Goal: Information Seeking & Learning: Learn about a topic

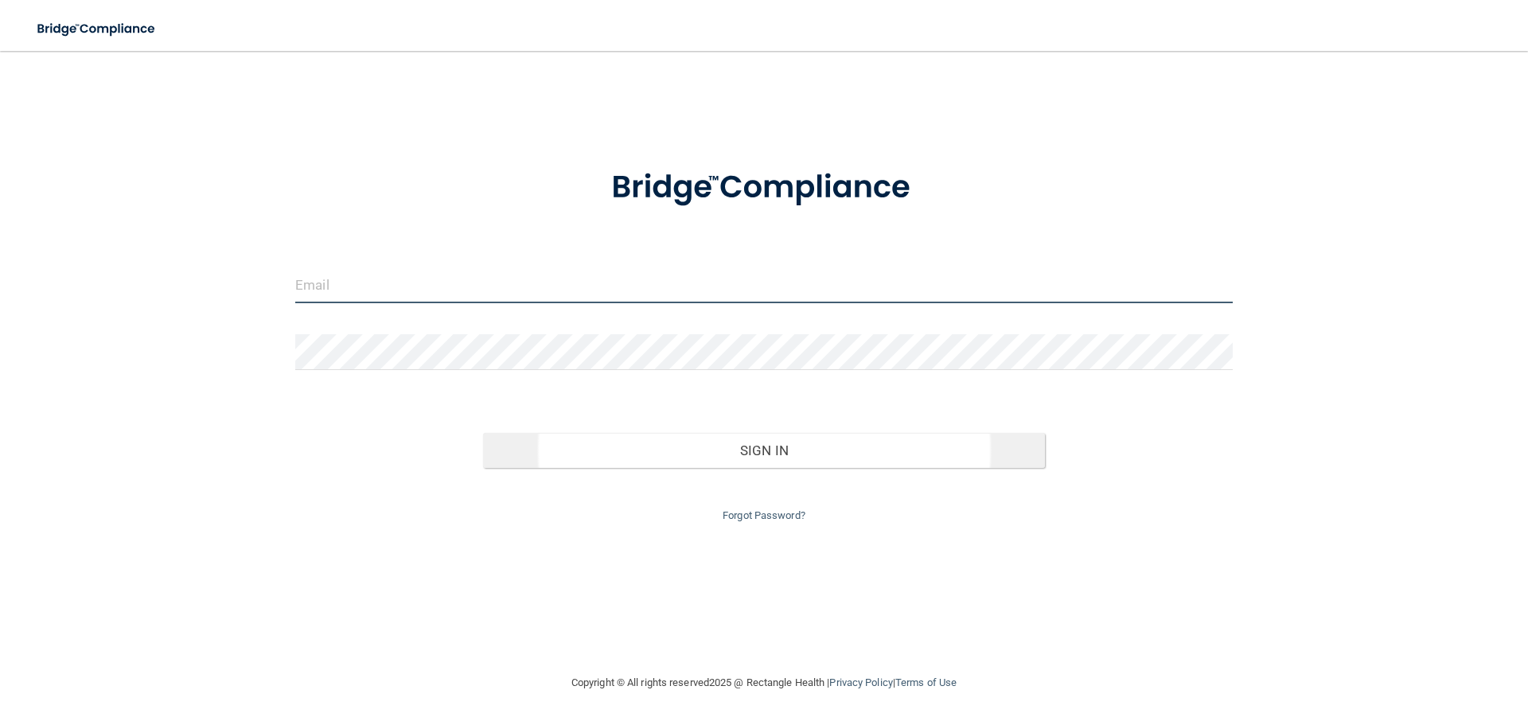
type input "[EMAIL_ADDRESS][DOMAIN_NAME]"
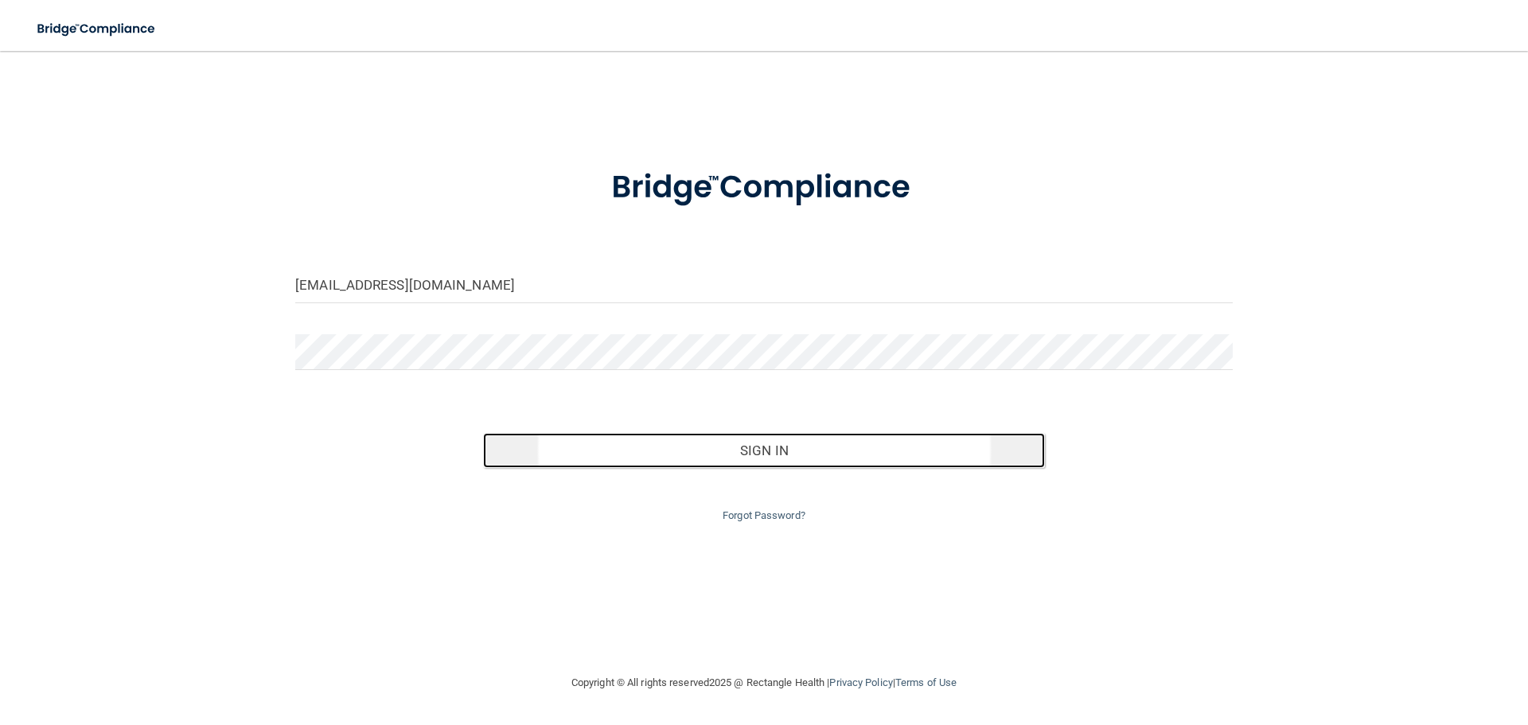
click at [754, 465] on button "Sign In" at bounding box center [764, 450] width 563 height 35
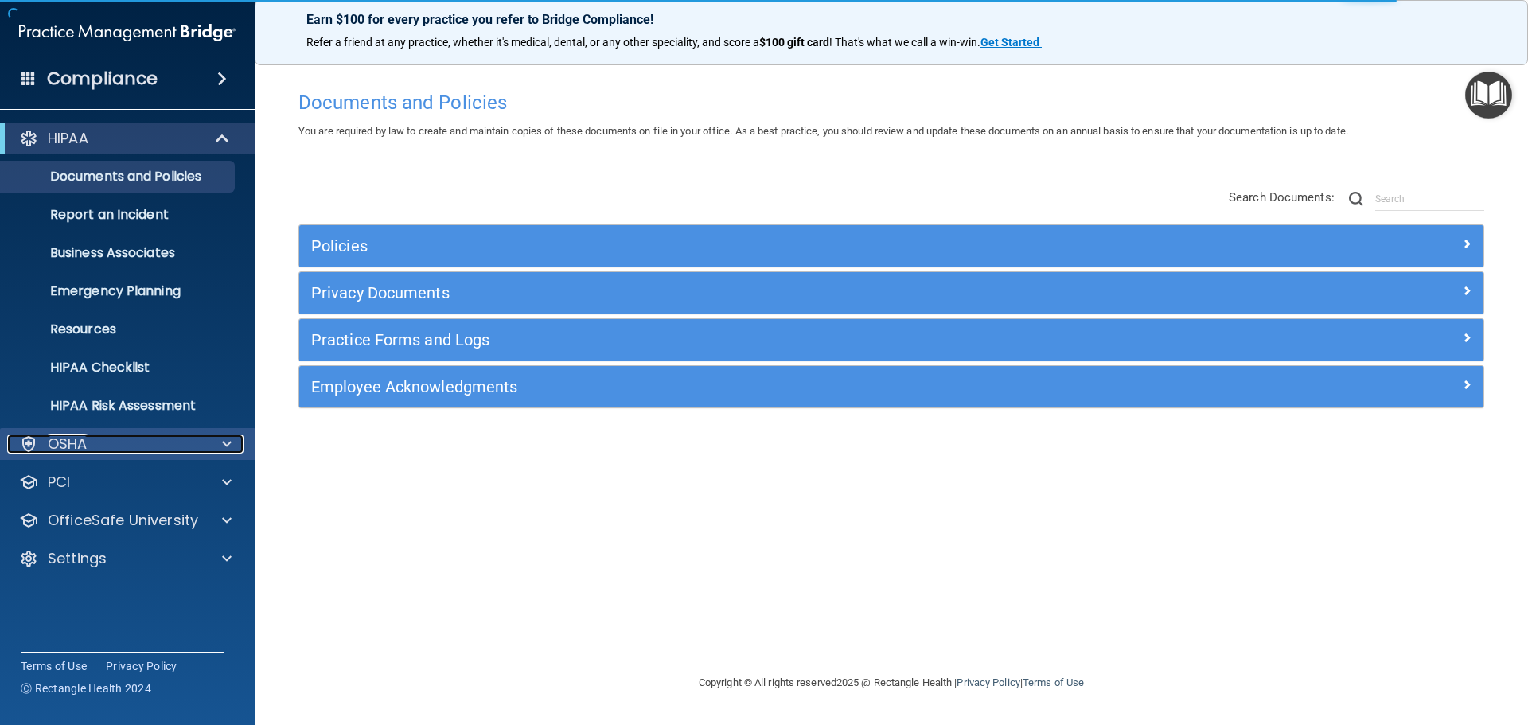
click at [229, 440] on span at bounding box center [227, 444] width 10 height 19
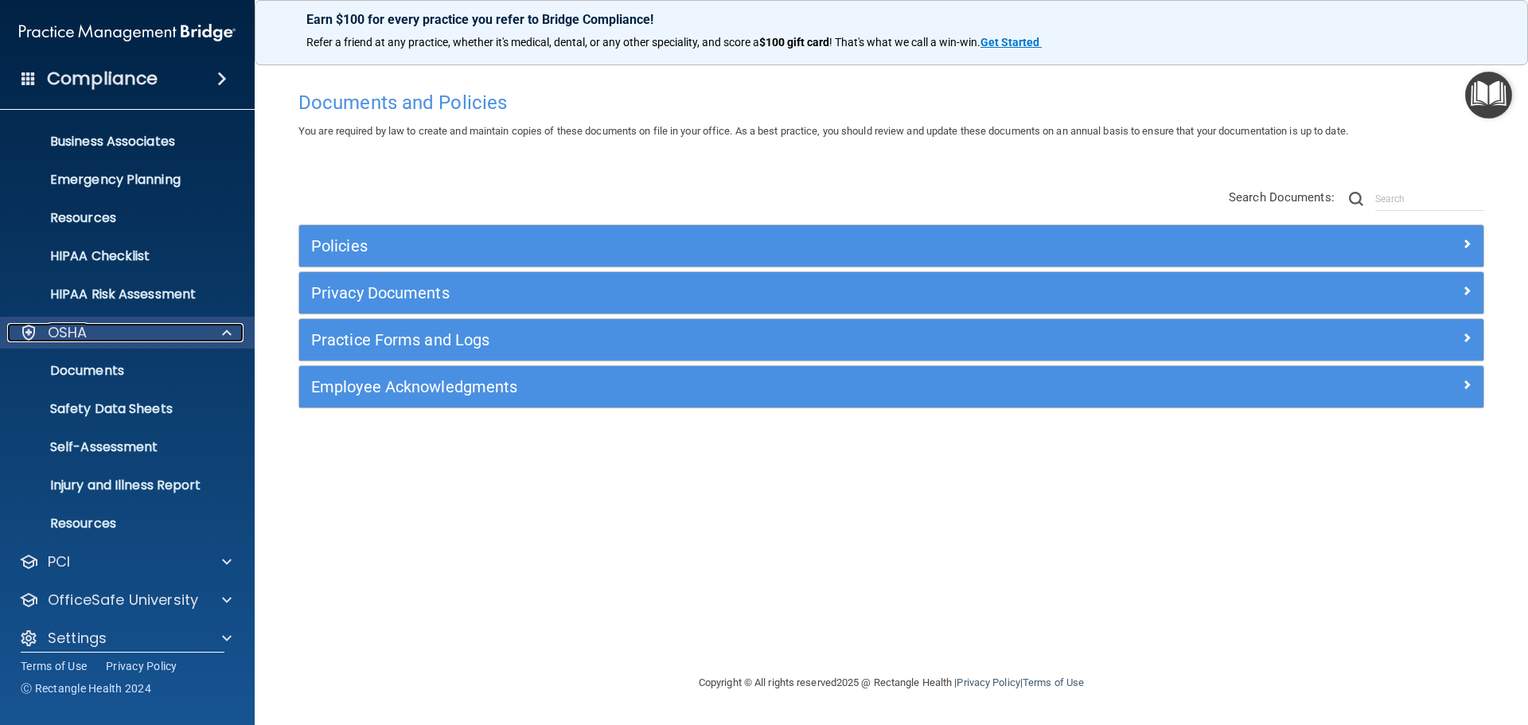
scroll to position [127, 0]
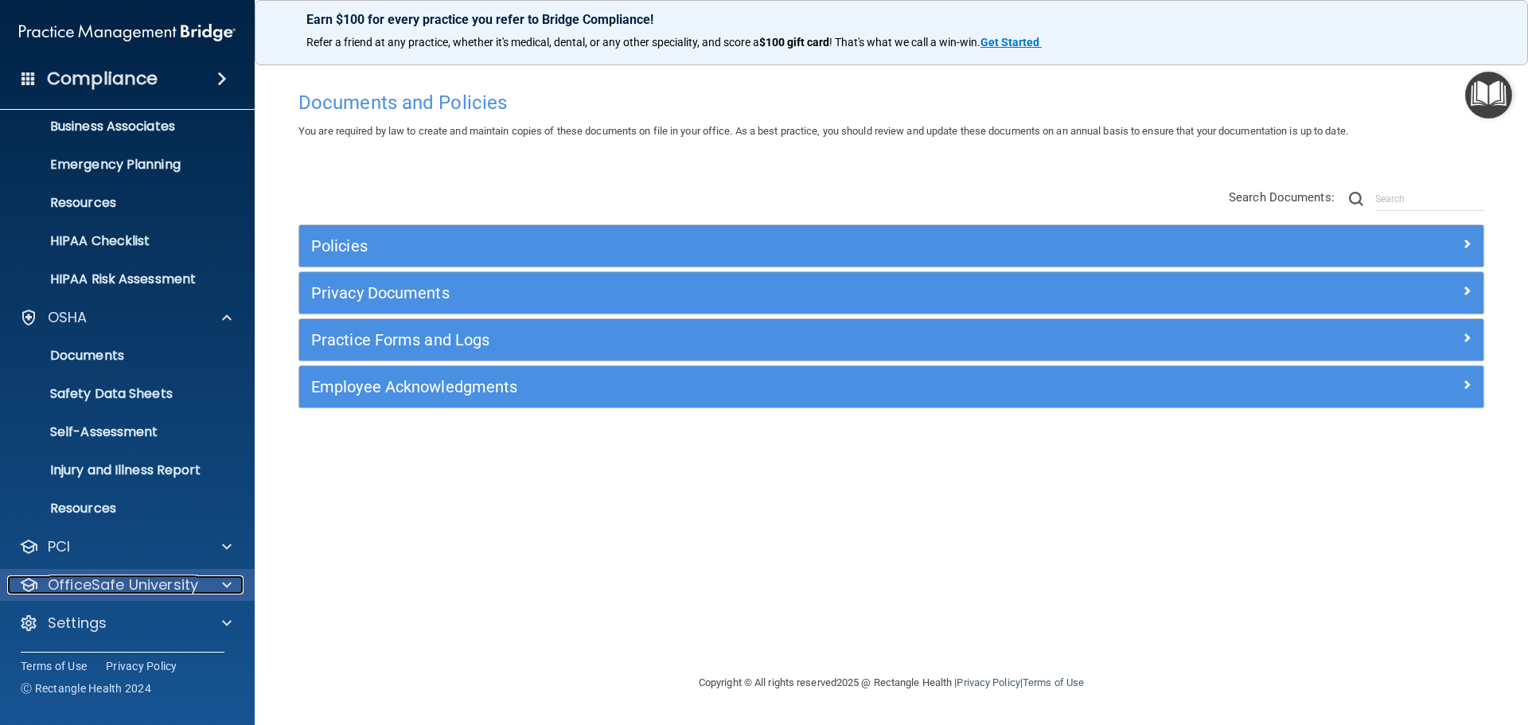
click at [227, 576] on span at bounding box center [227, 584] width 10 height 19
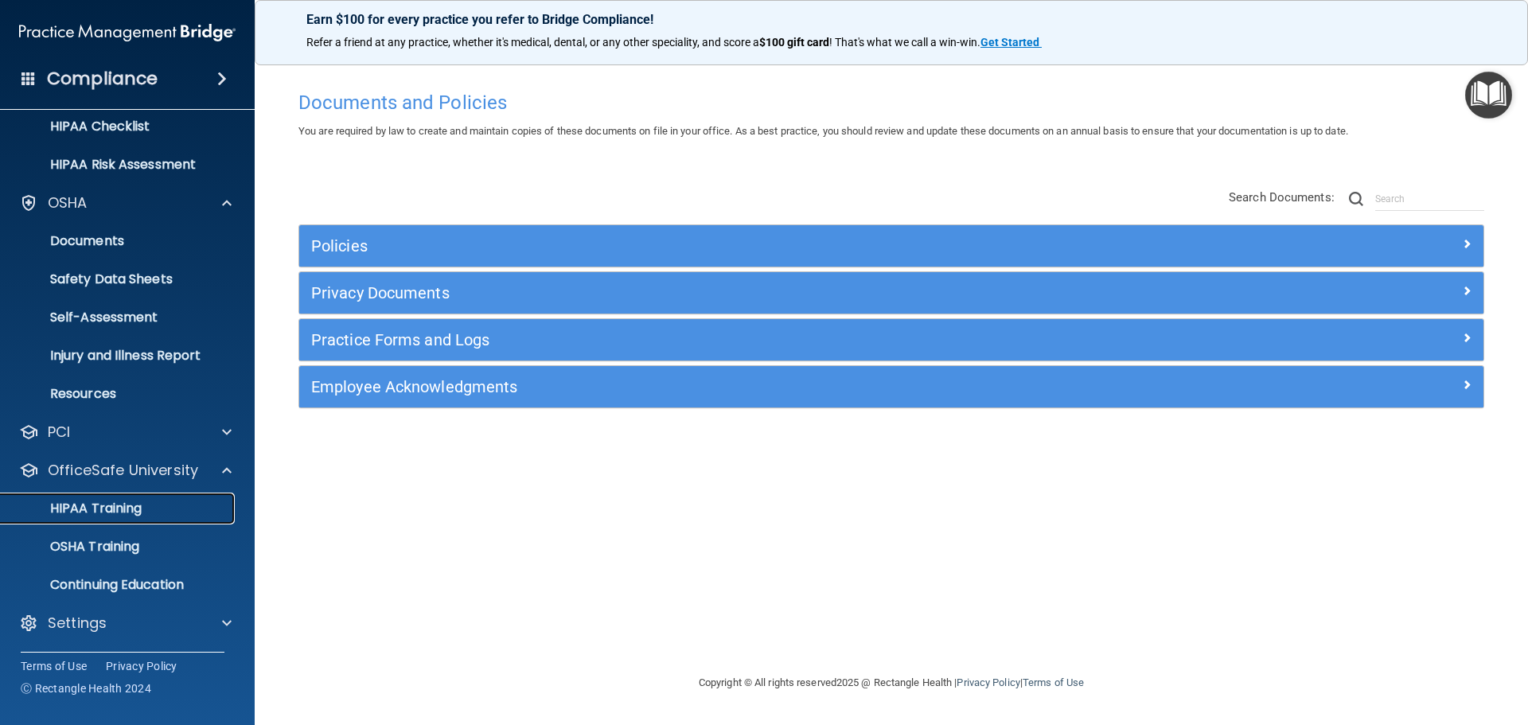
click at [170, 515] on div "HIPAA Training" at bounding box center [118, 509] width 217 height 16
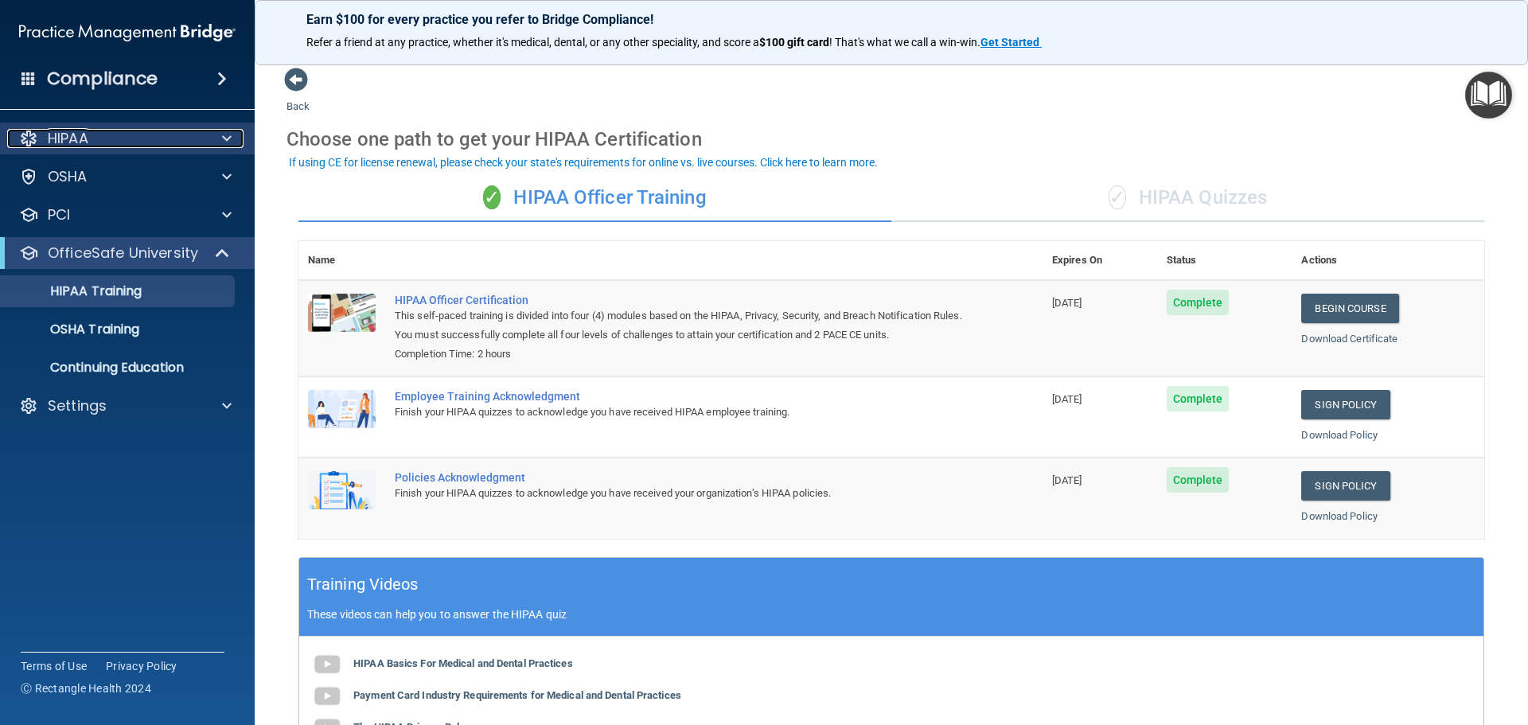
click at [227, 136] on span at bounding box center [227, 138] width 10 height 19
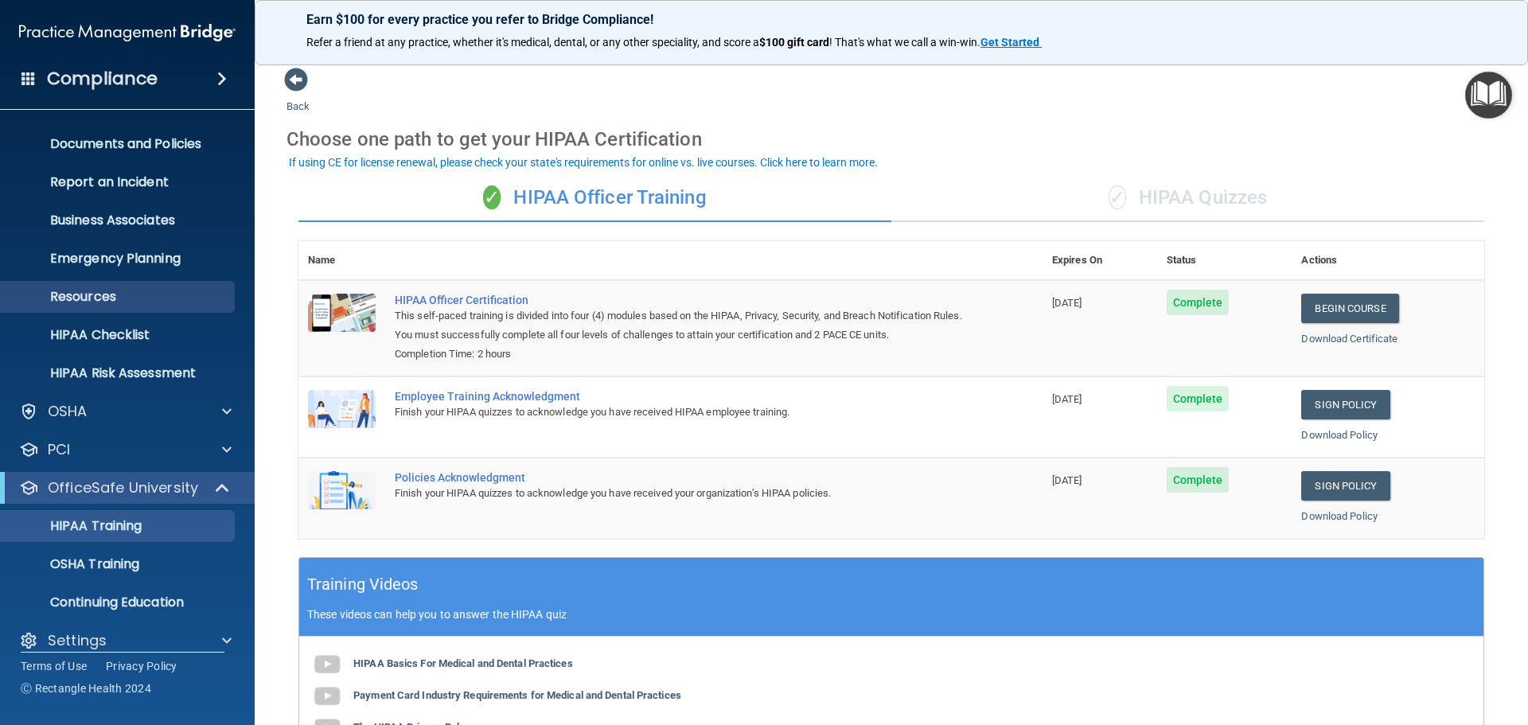
scroll to position [50, 0]
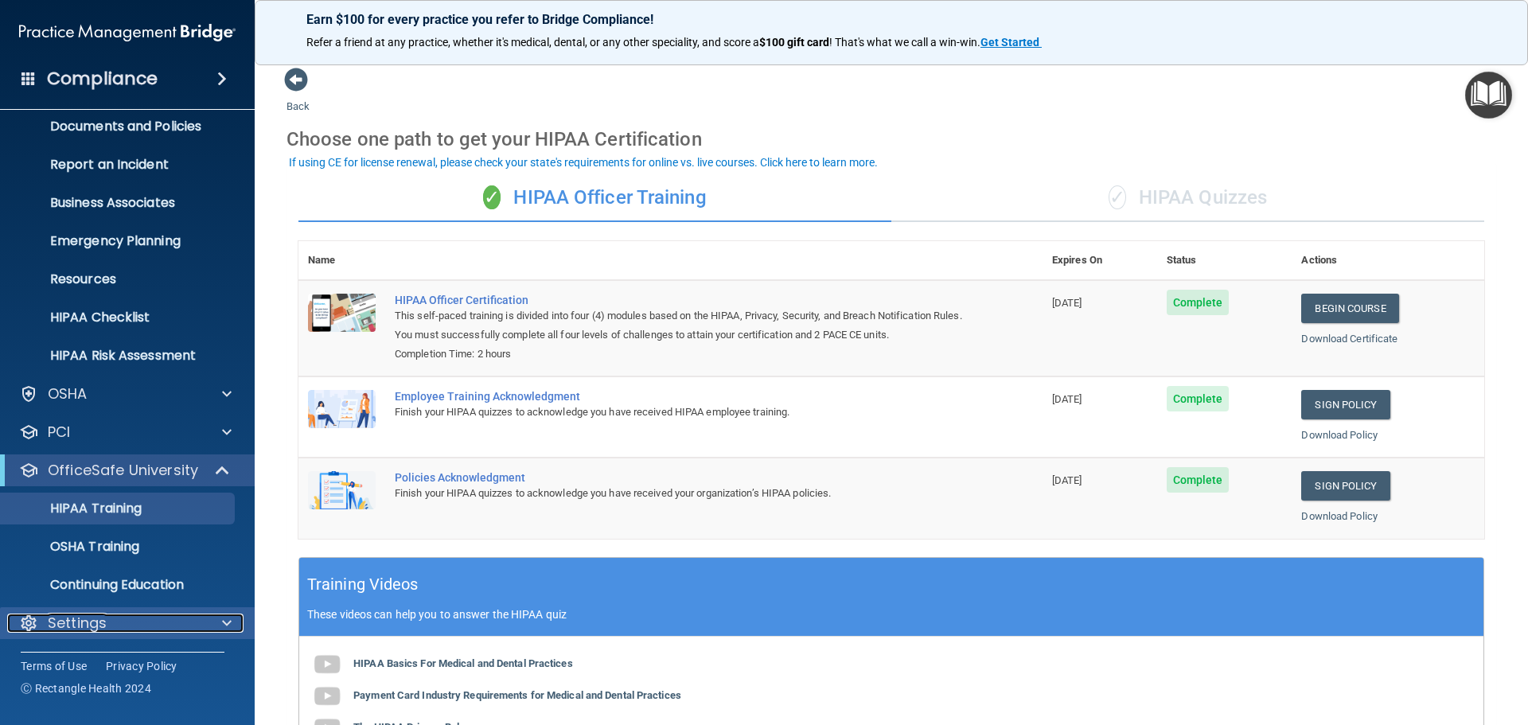
click at [129, 627] on div "Settings" at bounding box center [105, 623] width 197 height 19
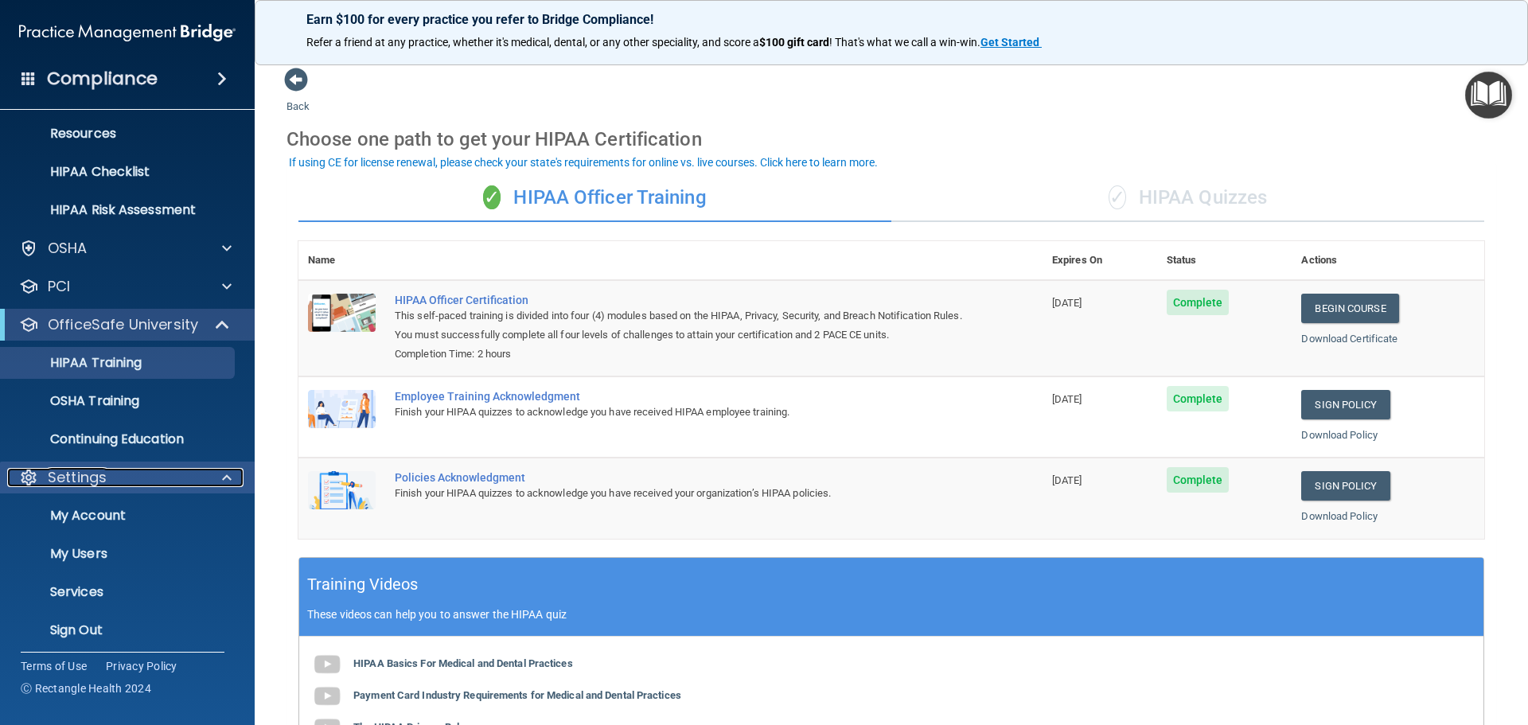
scroll to position [203, 0]
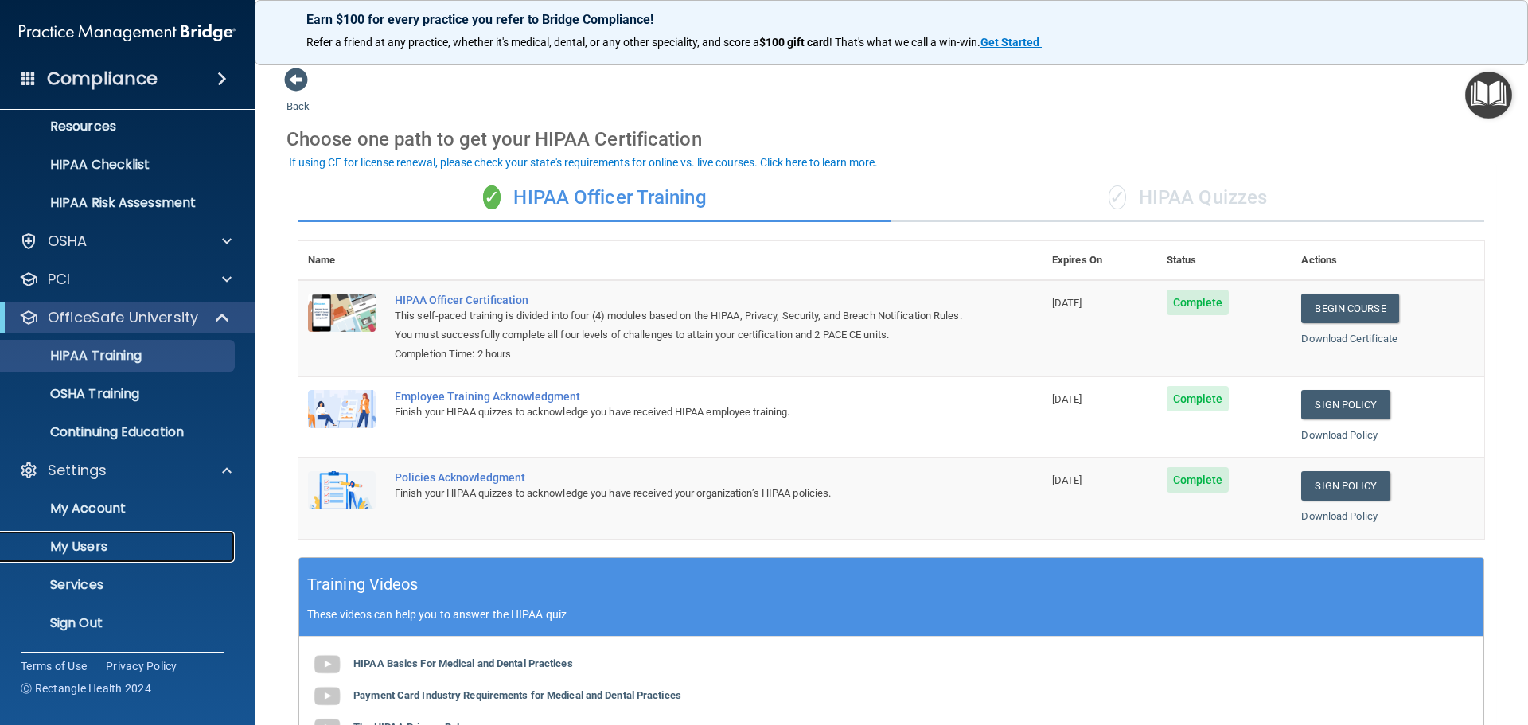
click at [101, 544] on p "My Users" at bounding box center [118, 547] width 217 height 16
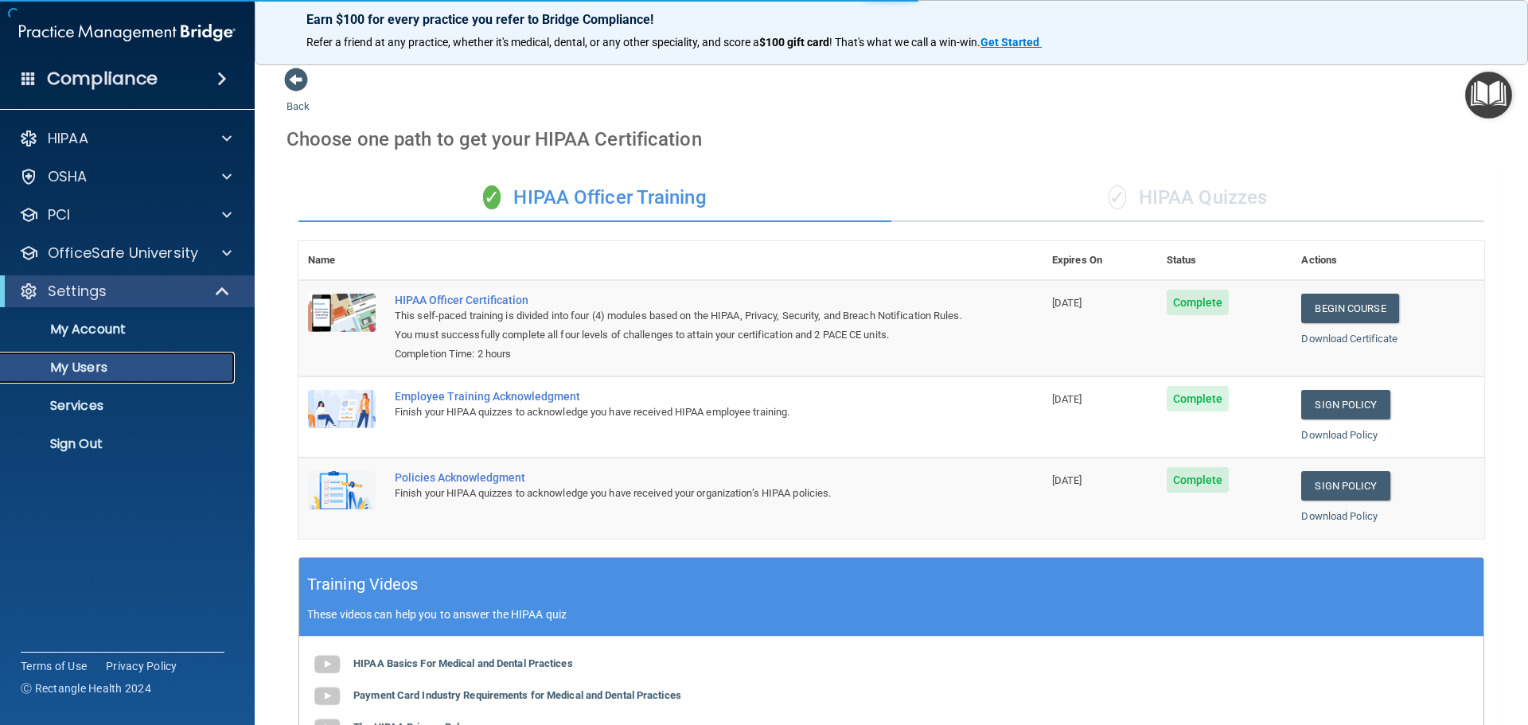
select select "20"
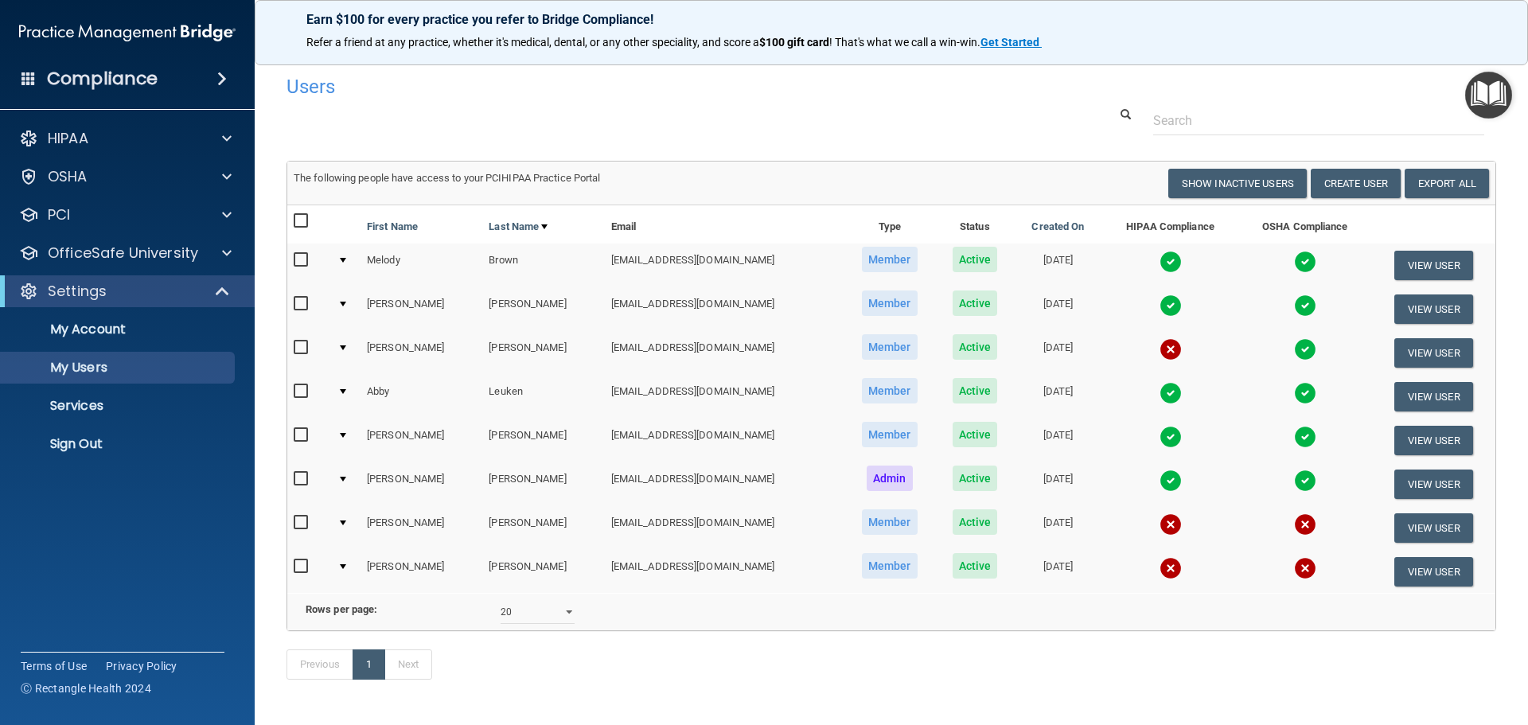
click at [1160, 349] on img at bounding box center [1171, 349] width 22 height 22
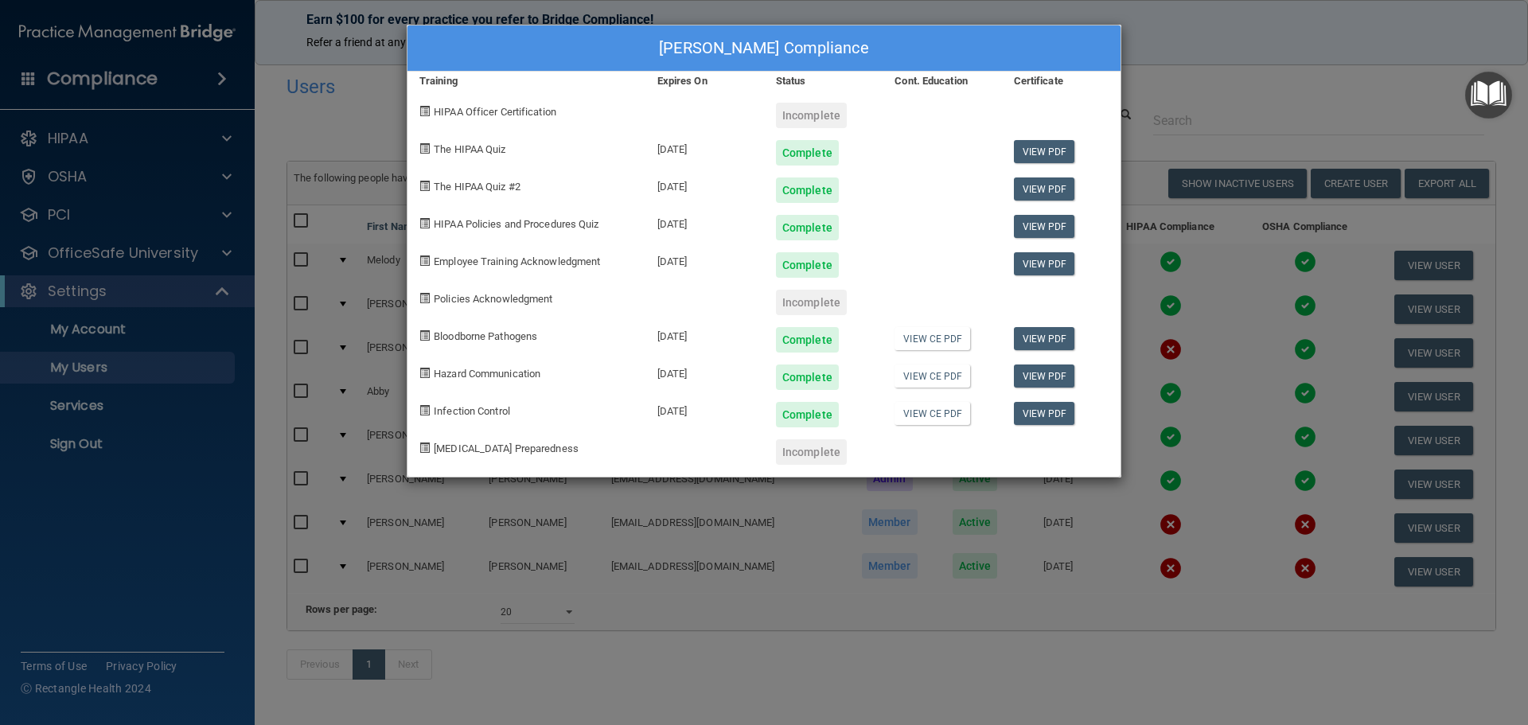
click at [1192, 30] on div "[PERSON_NAME] Compliance Training Expires On Status Cont. Education Certificate…" at bounding box center [764, 362] width 1528 height 725
